Goal: Task Accomplishment & Management: Use online tool/utility

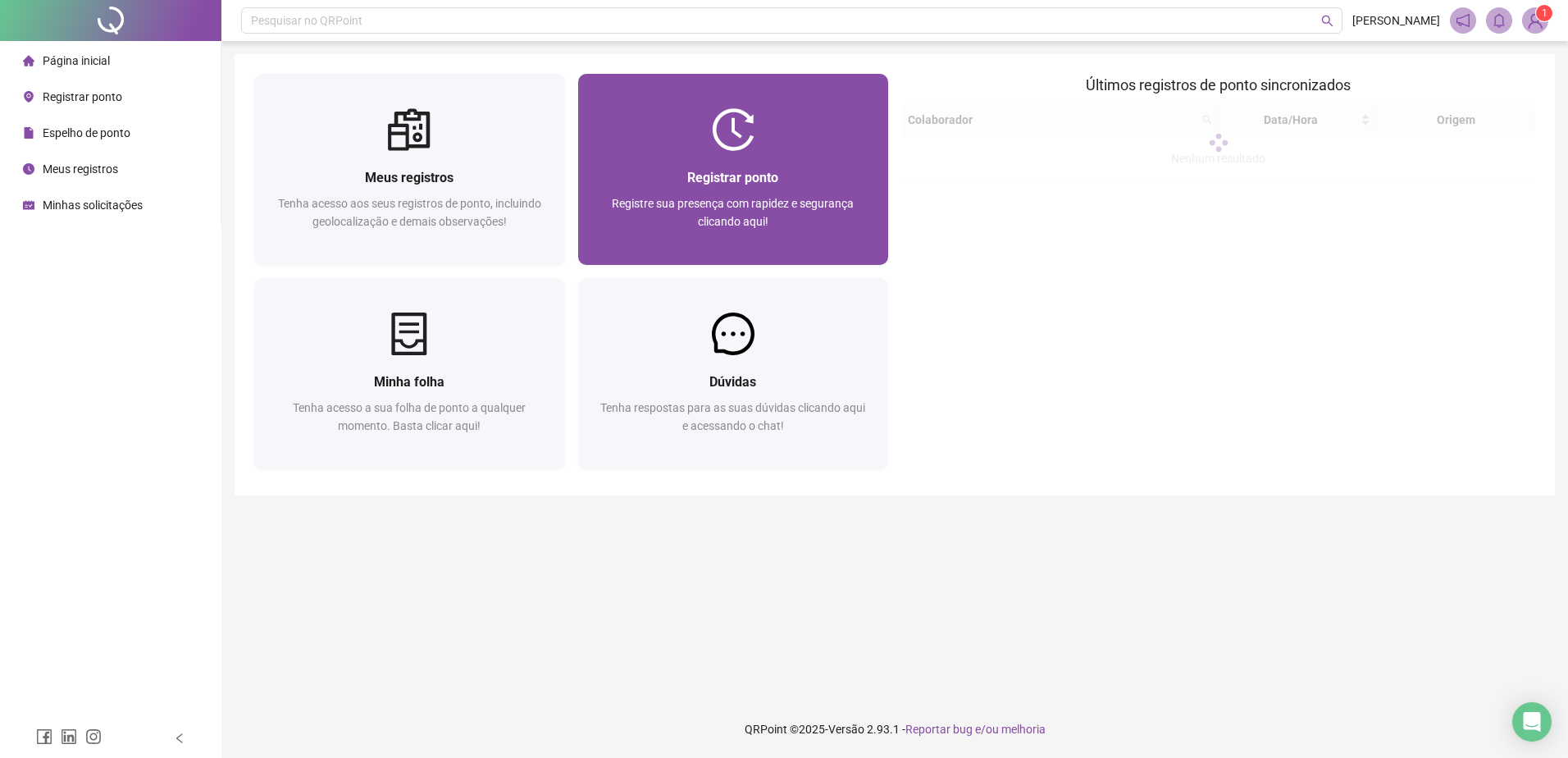
click at [747, 182] on span "Registrar ponto" at bounding box center [732, 177] width 91 height 16
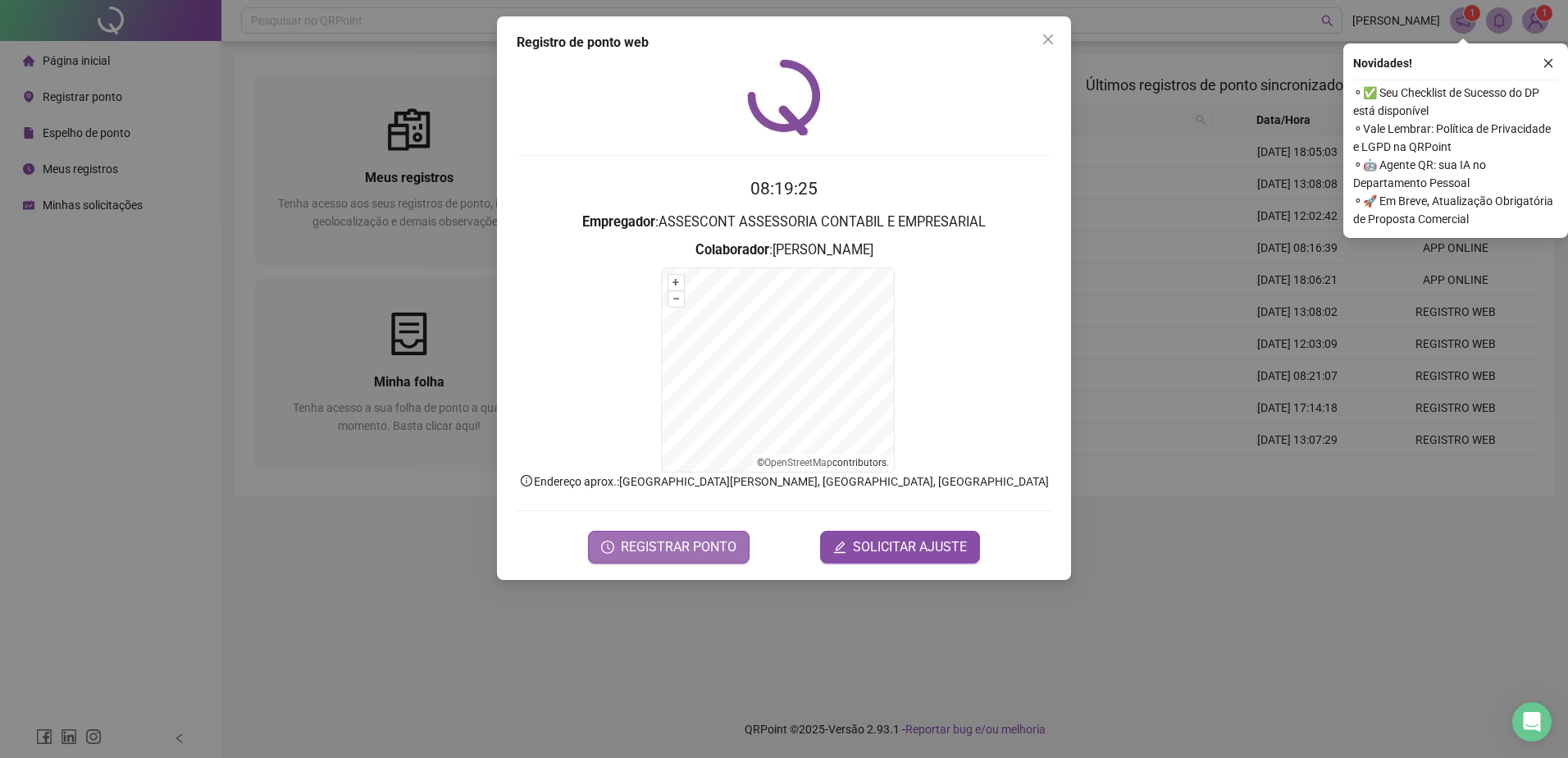
click at [613, 534] on button "REGISTRAR PONTO" at bounding box center [668, 547] width 162 height 33
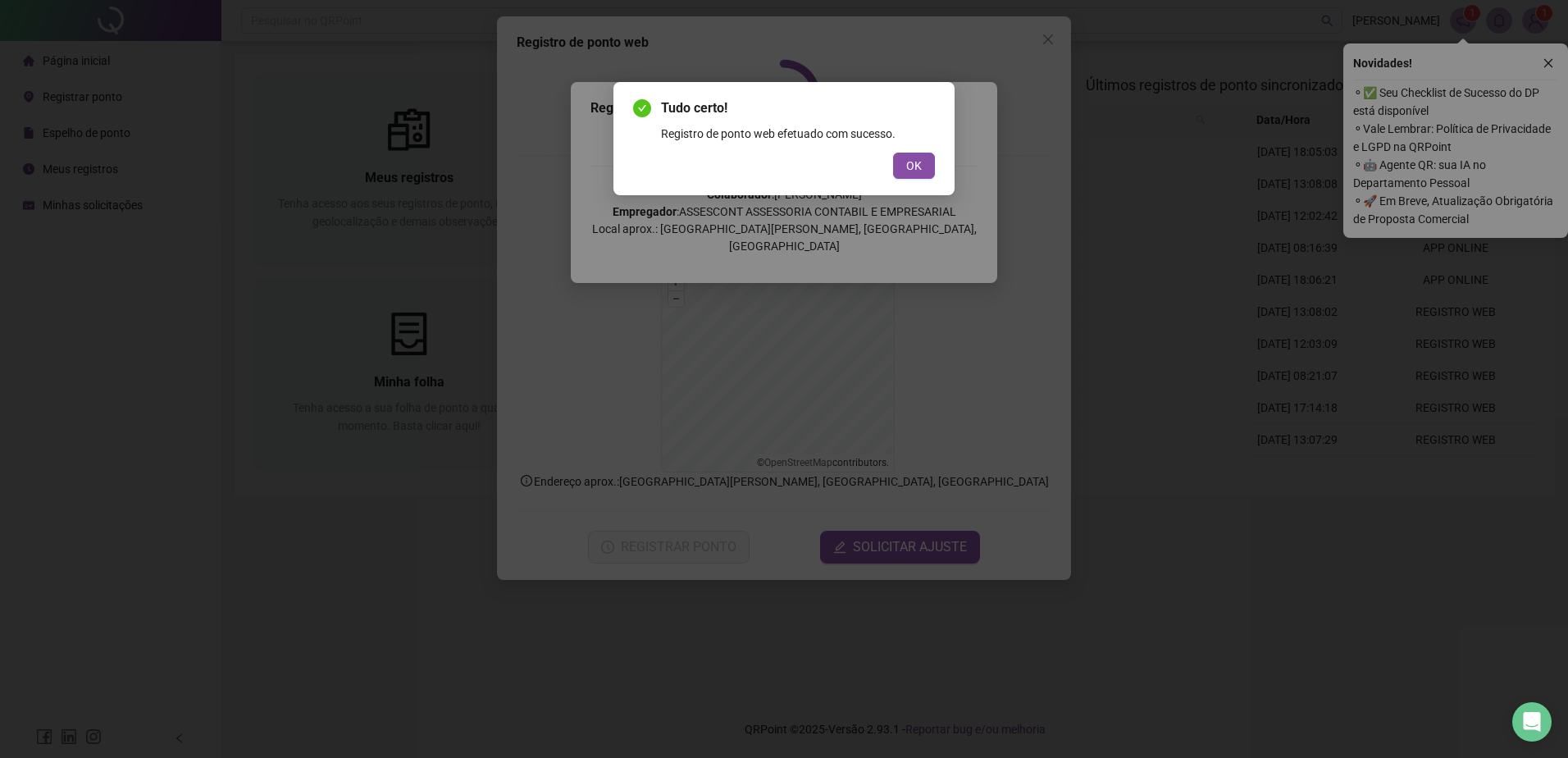
click at [905, 166] on button "OK" at bounding box center [914, 165] width 42 height 27
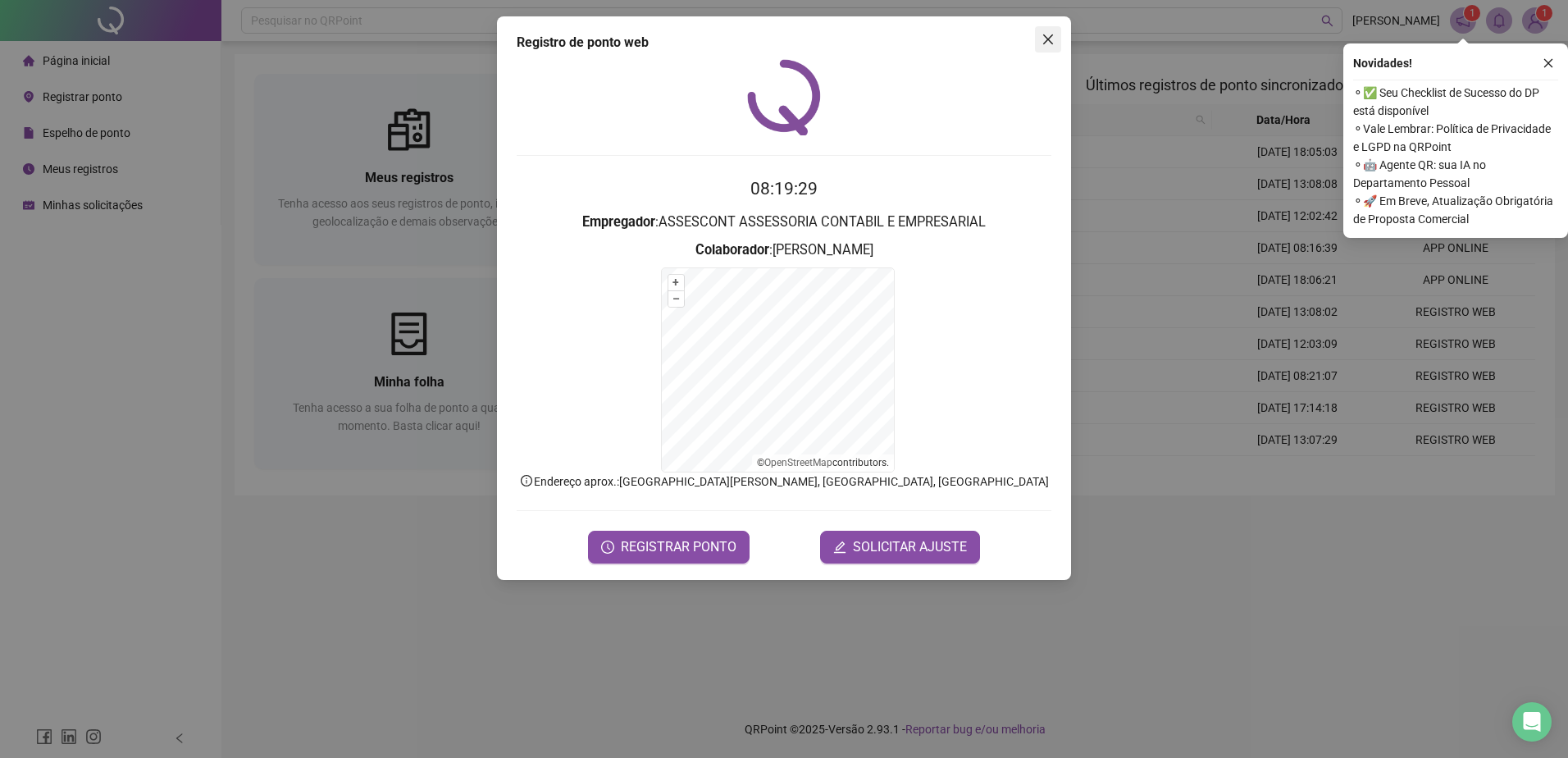
click at [1052, 37] on icon "close" at bounding box center [1048, 39] width 13 height 13
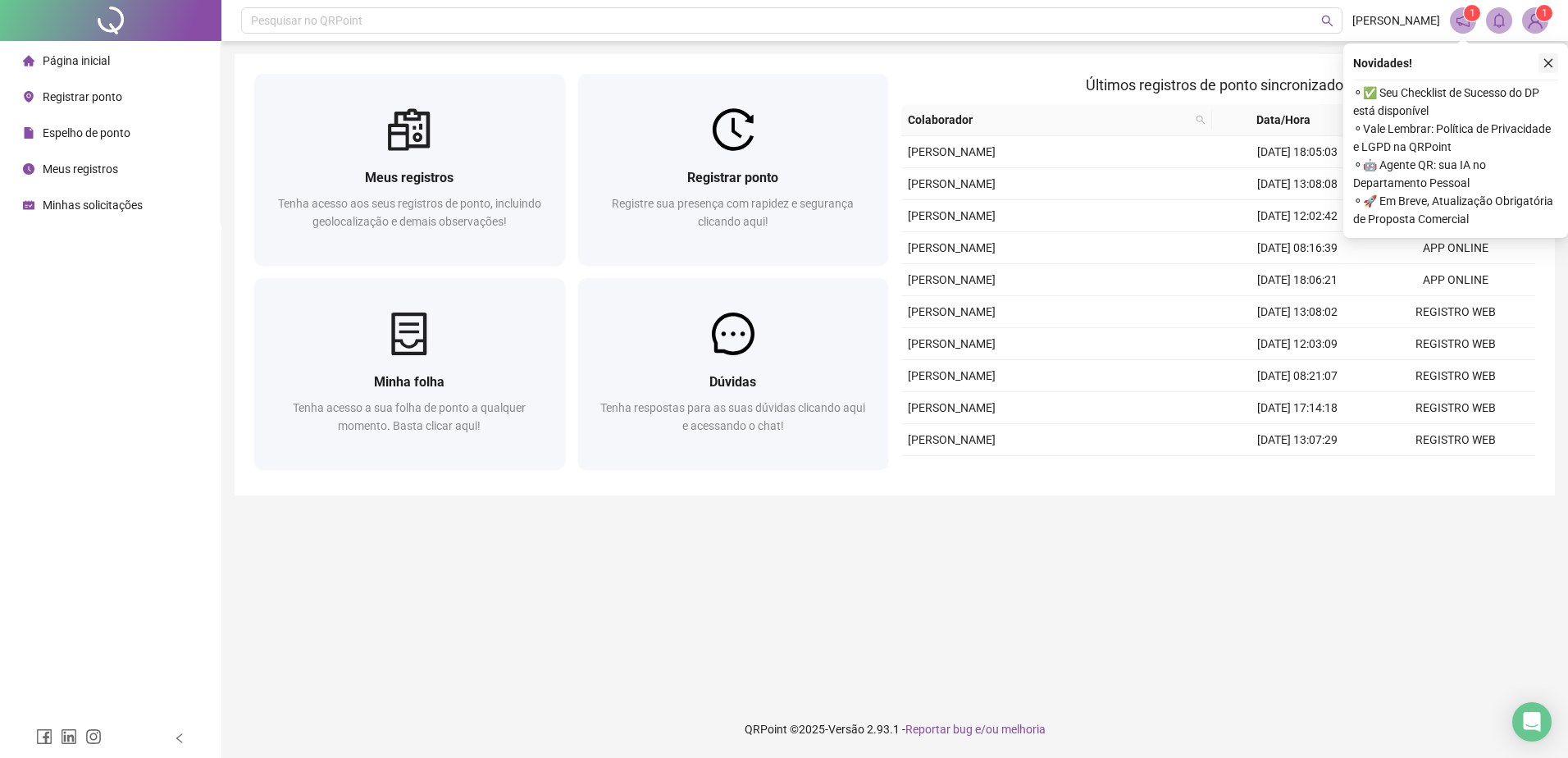
click at [1544, 61] on icon "close" at bounding box center [1548, 63] width 12 height 12
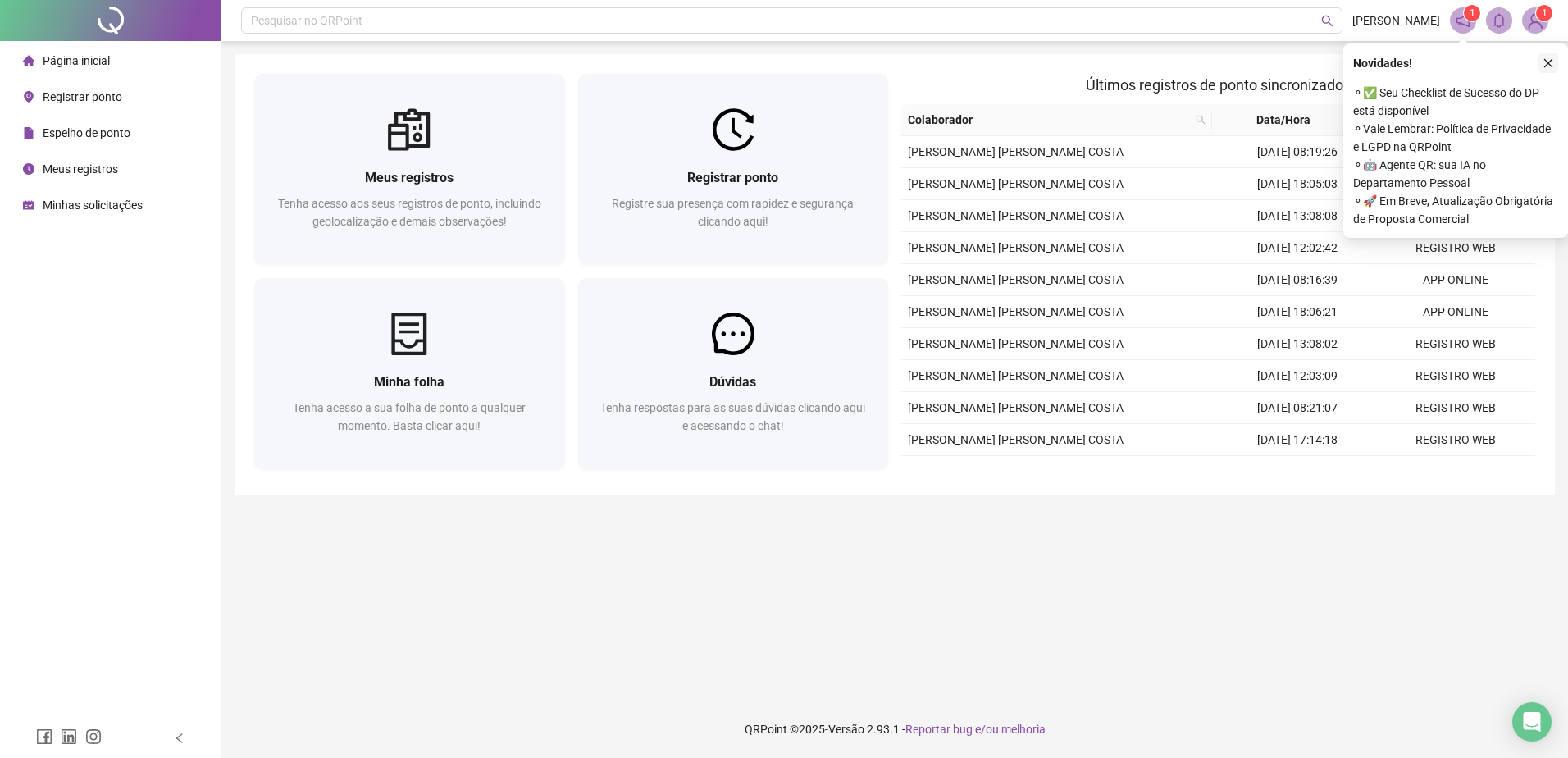
click at [1550, 64] on icon "close" at bounding box center [1548, 63] width 12 height 12
